Goal: Navigation & Orientation: Find specific page/section

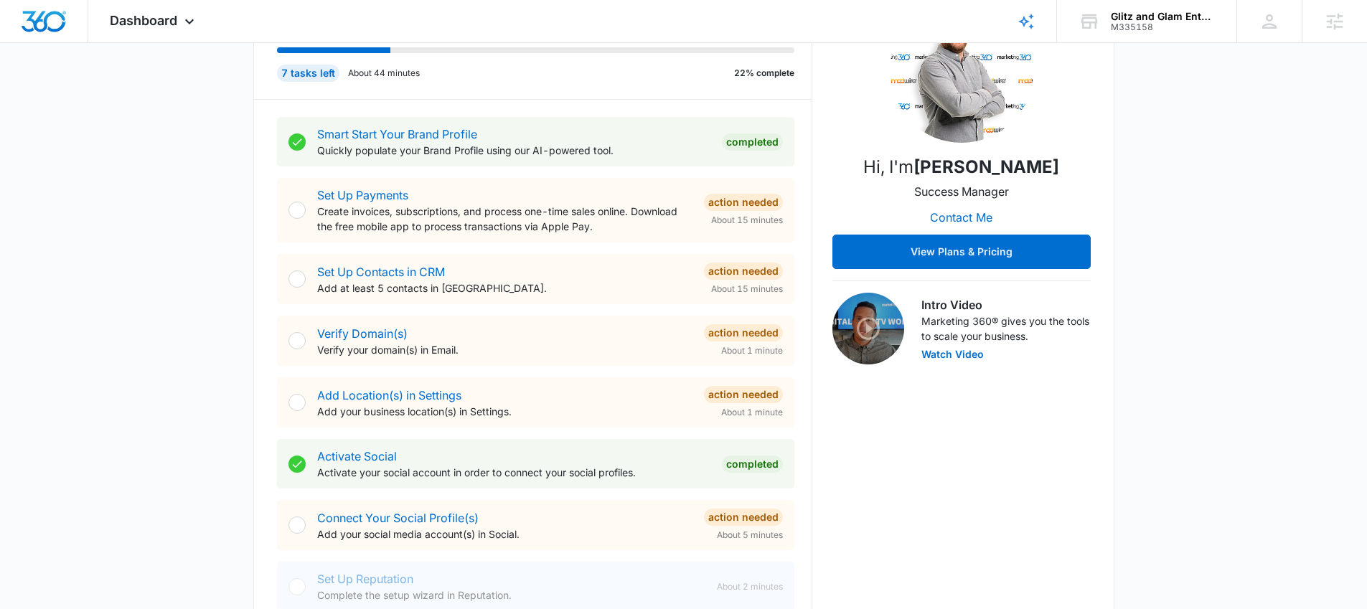
scroll to position [456, 0]
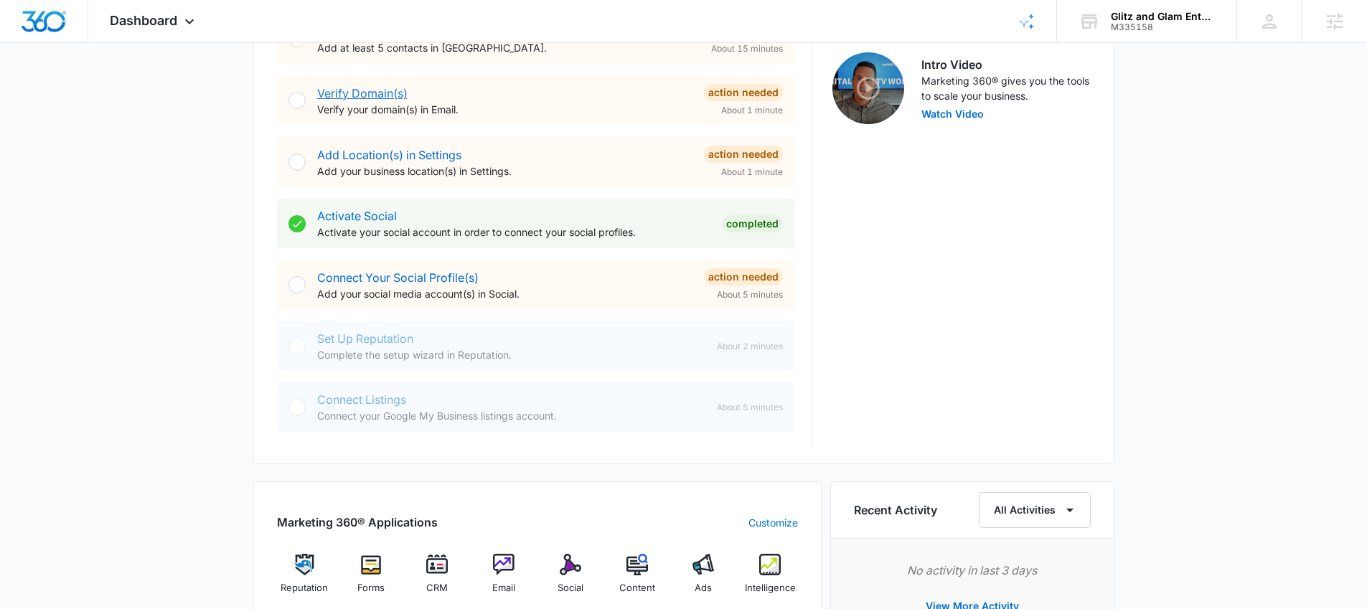
click at [375, 90] on link "Verify Domain(s)" at bounding box center [362, 93] width 90 height 14
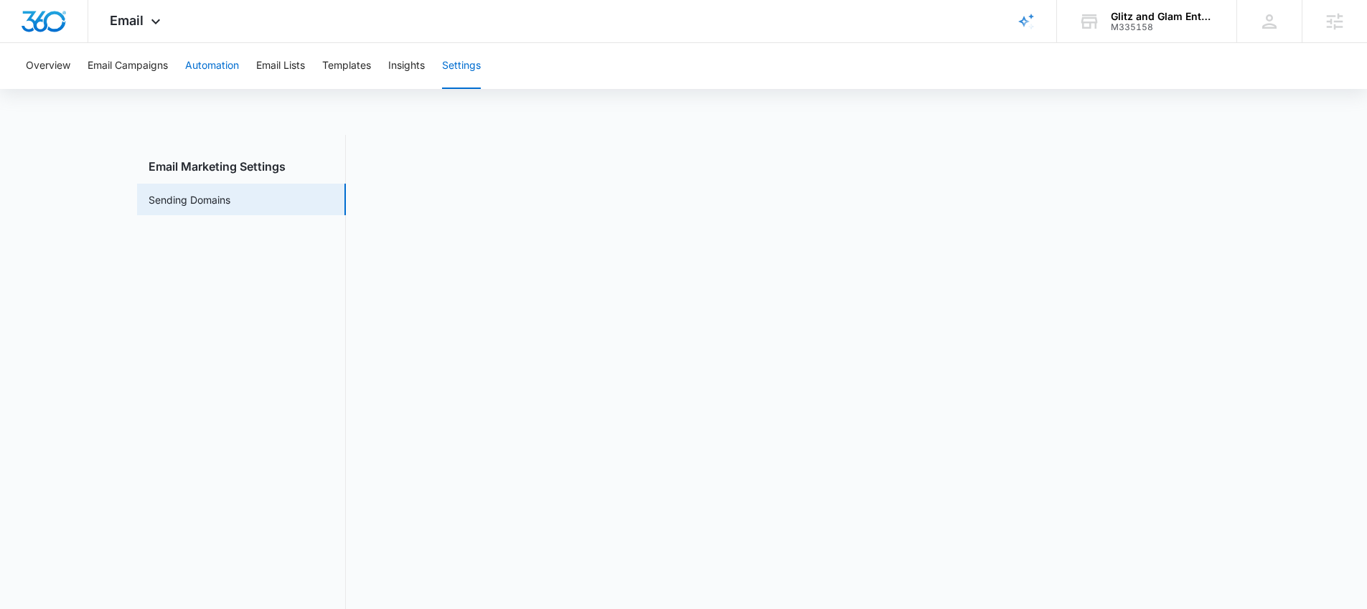
click at [212, 62] on button "Automation" at bounding box center [212, 66] width 54 height 46
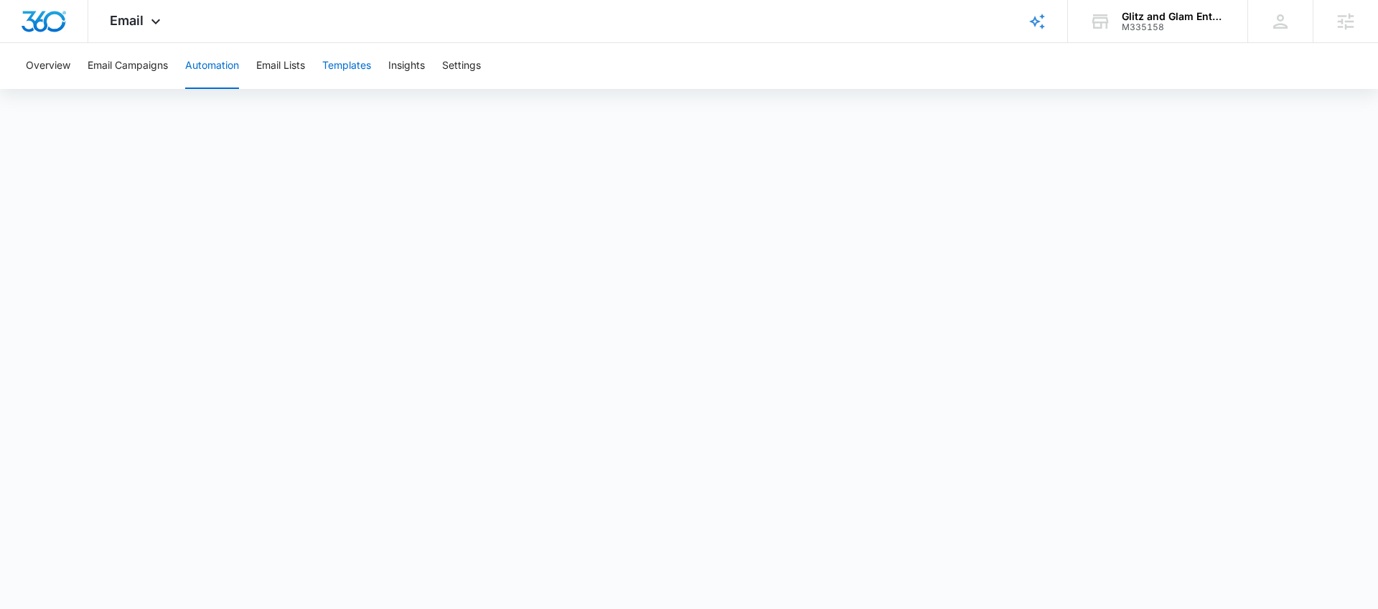
click at [354, 65] on button "Templates" at bounding box center [346, 66] width 49 height 46
click at [157, 29] on icon at bounding box center [155, 25] width 17 height 17
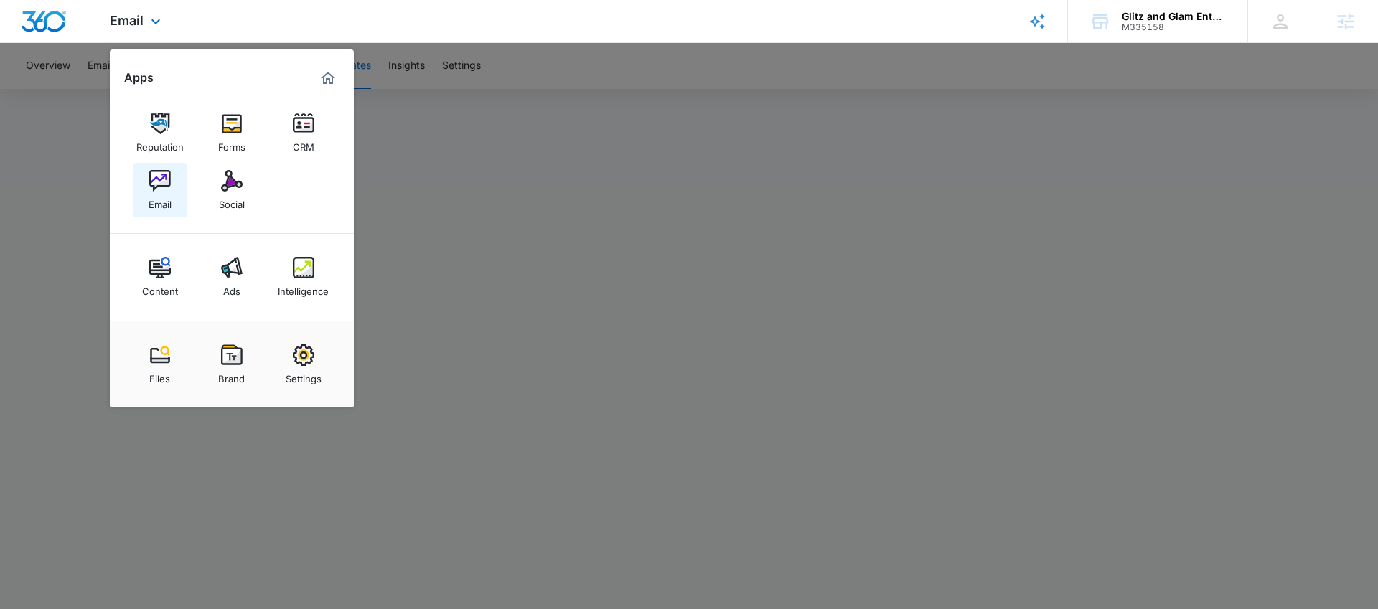
click at [175, 189] on link "Email" at bounding box center [160, 190] width 55 height 55
